Goal: Task Accomplishment & Management: Use online tool/utility

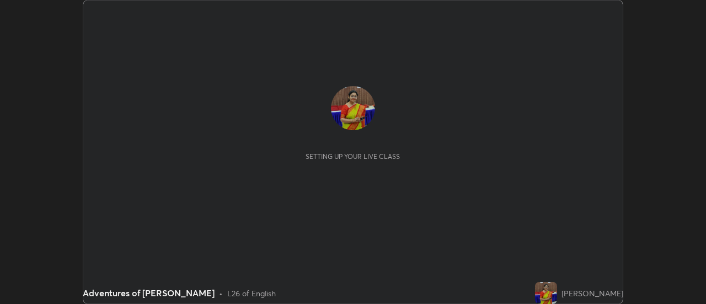
scroll to position [304, 706]
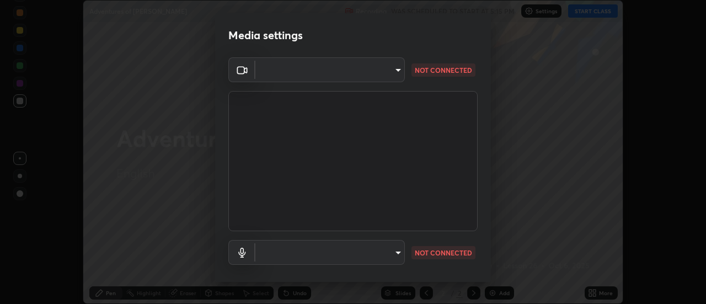
type input "0ade6c1a2b09329684cd28a63f80ec040423d12f5d12a0ebf447b2472701ef61"
type input "communications"
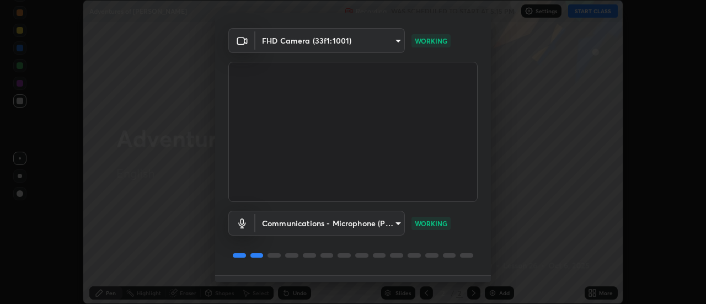
scroll to position [58, 0]
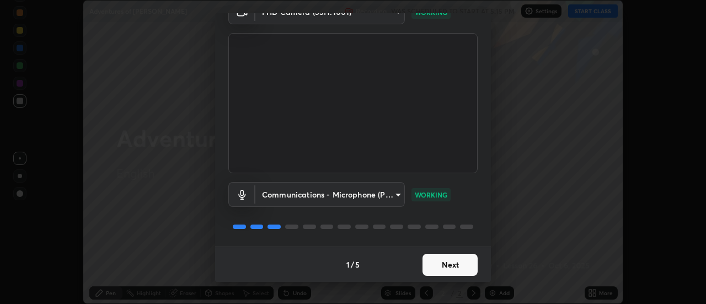
click at [450, 264] on button "Next" at bounding box center [450, 265] width 55 height 22
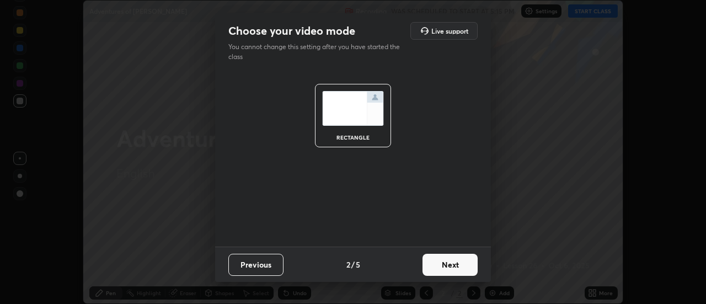
scroll to position [0, 0]
click at [447, 261] on button "Next" at bounding box center [450, 265] width 55 height 22
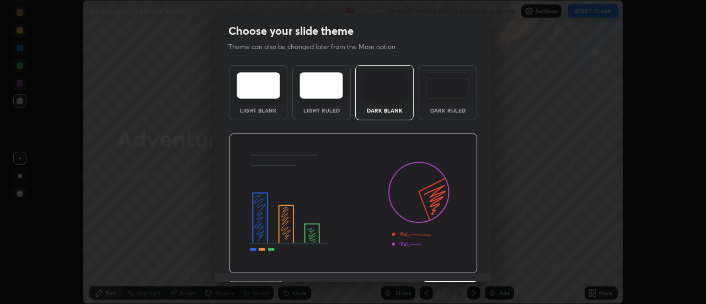
scroll to position [27, 0]
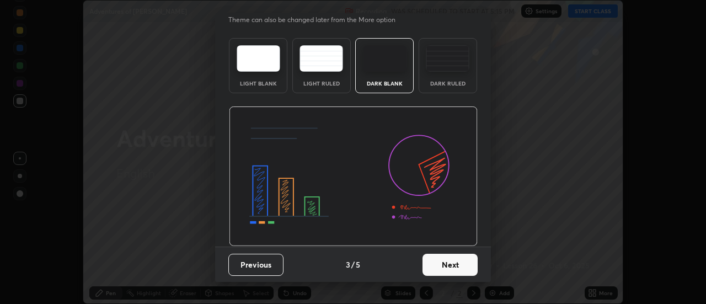
click at [442, 263] on button "Next" at bounding box center [450, 265] width 55 height 22
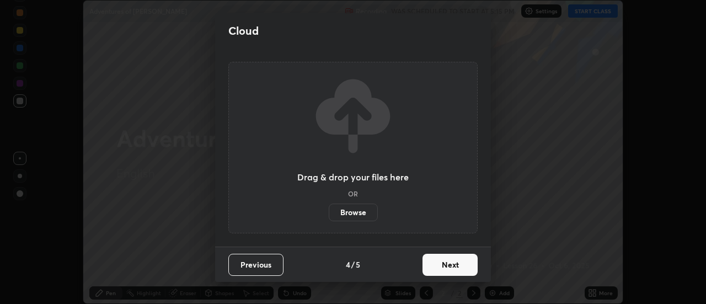
scroll to position [0, 0]
click at [350, 212] on label "Browse" at bounding box center [353, 213] width 49 height 18
click at [329, 212] on input "Browse" at bounding box center [329, 213] width 0 height 18
click at [359, 213] on label "Browse" at bounding box center [353, 213] width 49 height 18
click at [329, 213] on input "Browse" at bounding box center [329, 213] width 0 height 18
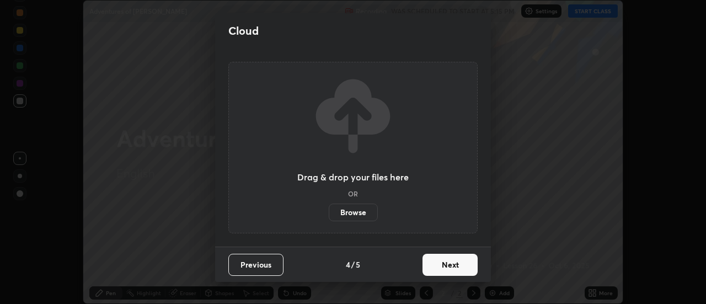
click at [451, 266] on button "Next" at bounding box center [450, 265] width 55 height 22
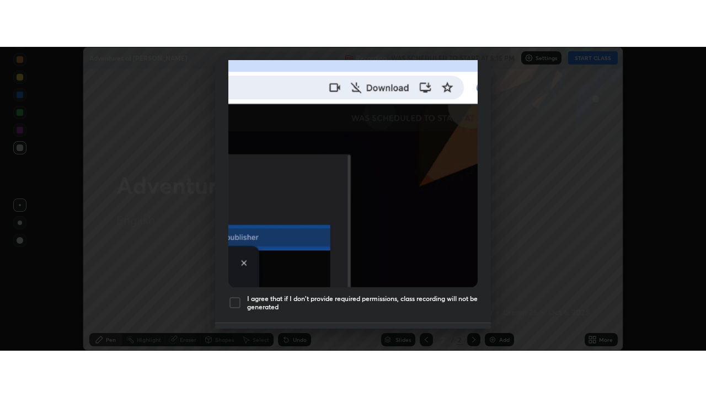
scroll to position [283, 0]
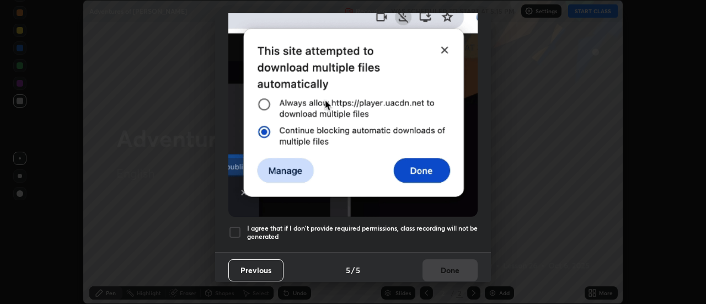
click at [234, 226] on div at bounding box center [234, 232] width 13 height 13
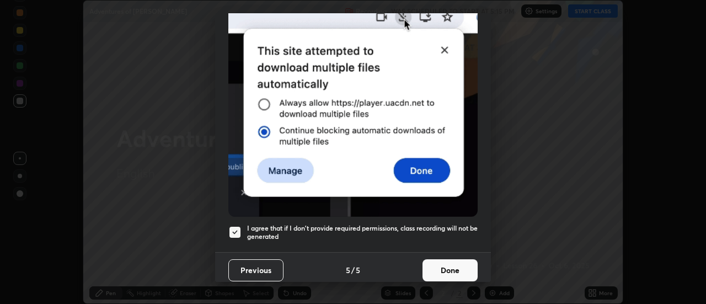
click at [444, 264] on button "Done" at bounding box center [450, 270] width 55 height 22
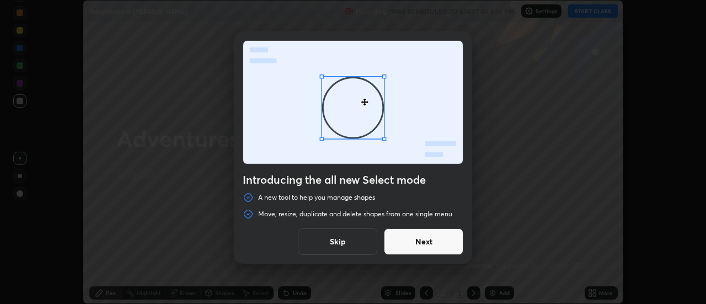
click at [338, 242] on button "Skip" at bounding box center [337, 241] width 79 height 26
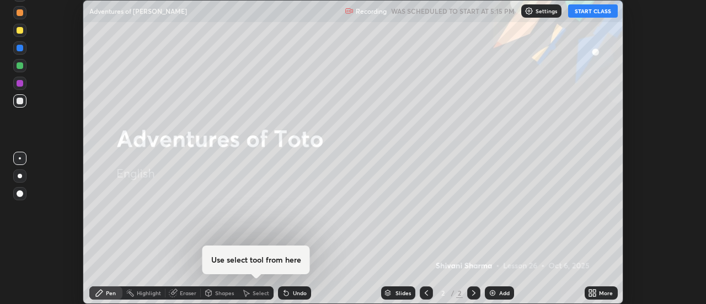
click at [599, 13] on button "START CLASS" at bounding box center [593, 10] width 50 height 13
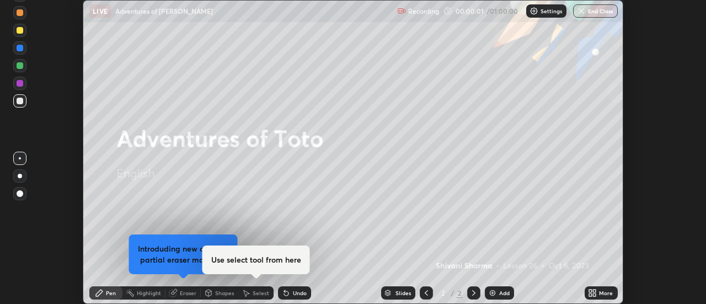
click at [589, 290] on icon at bounding box center [590, 291] width 3 height 3
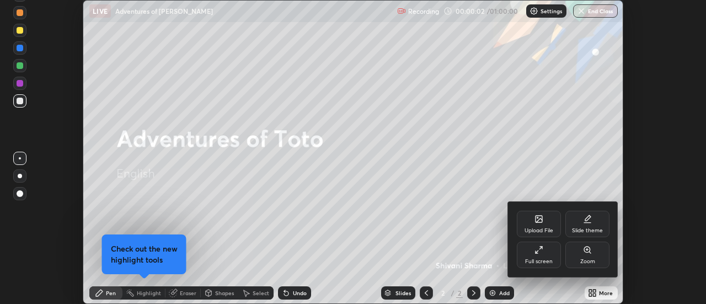
click at [550, 259] on div "Full screen" at bounding box center [539, 262] width 28 height 6
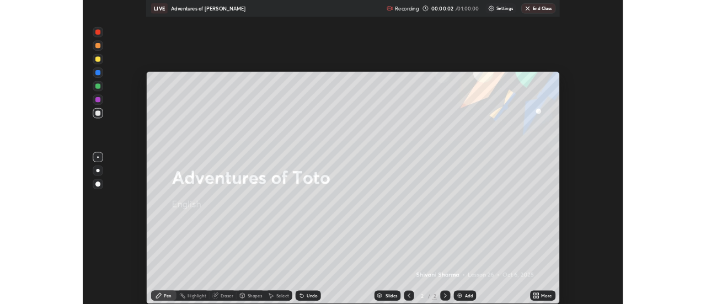
scroll to position [397, 706]
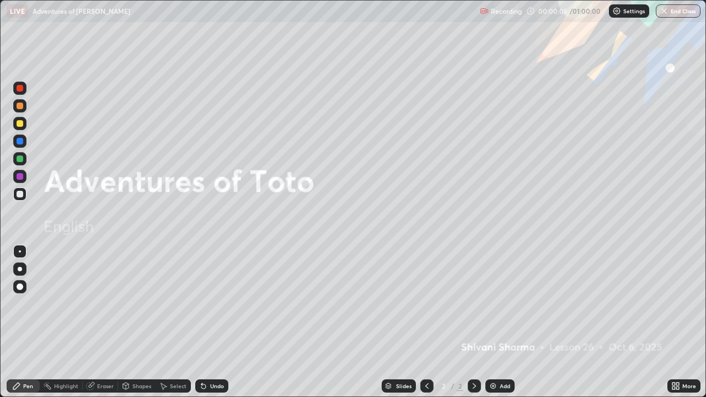
click at [491, 303] on img at bounding box center [493, 386] width 9 height 9
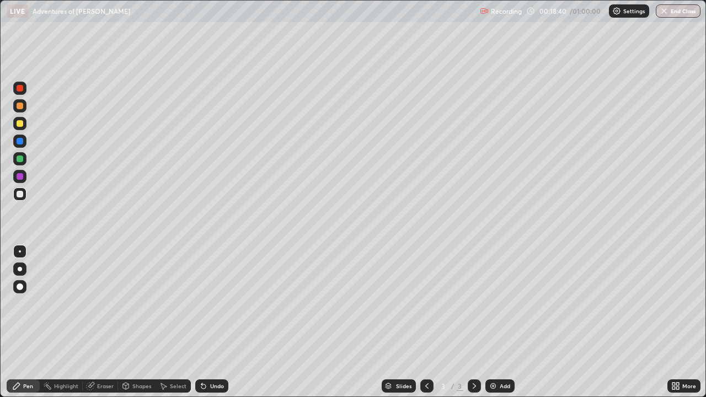
click at [492, 303] on img at bounding box center [493, 386] width 9 height 9
click at [677, 14] on button "End Class" at bounding box center [678, 10] width 45 height 13
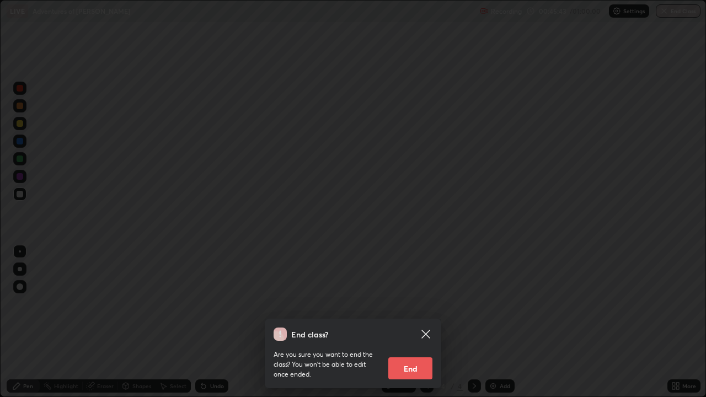
click at [414, 303] on button "End" at bounding box center [410, 368] width 44 height 22
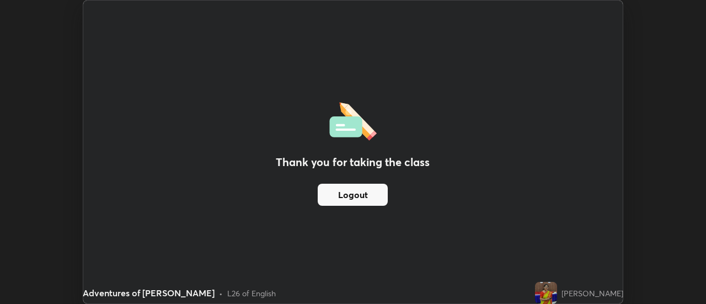
scroll to position [54862, 54460]
